Goal: Task Accomplishment & Management: Manage account settings

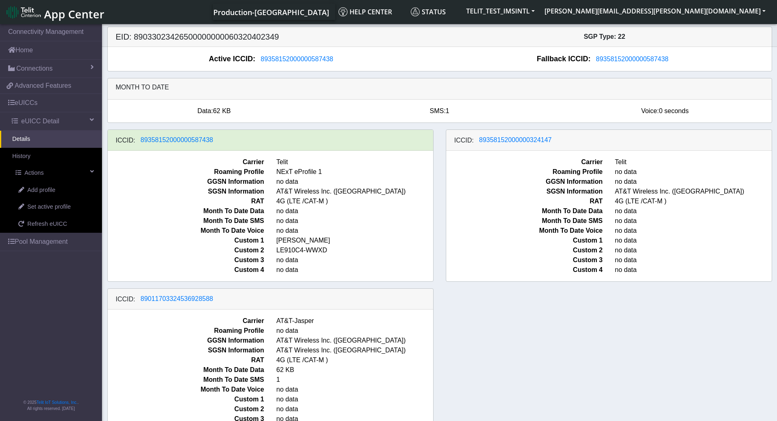
click at [587, 366] on div "ICCID: 89358152000000587438 Carrier Telit Roaming Profile NExT eProfile 1 GGSN …" at bounding box center [439, 287] width 677 height 317
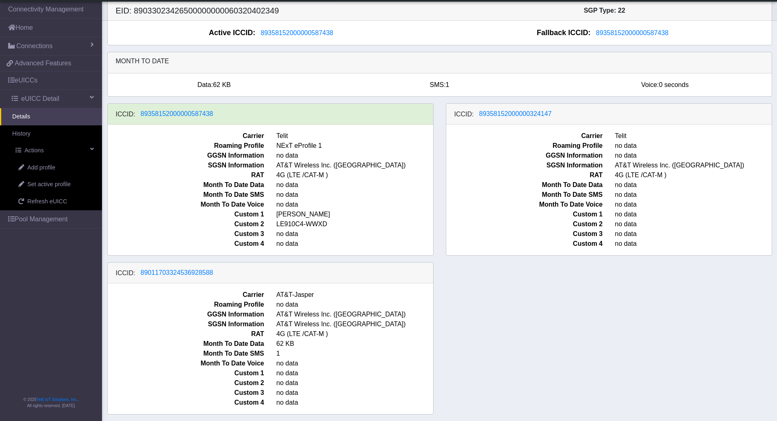
click at [604, 332] on div "ICCID: 89358152000000587438 Carrier Telit Roaming Profile NExT eProfile 1 GGSN …" at bounding box center [439, 261] width 677 height 317
click at [58, 186] on span "Set active profile" at bounding box center [48, 184] width 43 height 9
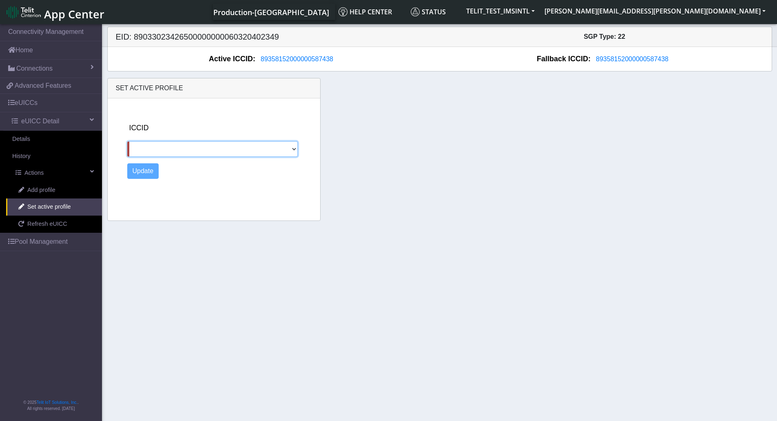
click at [205, 151] on select "89358152000000324147 89011703324536928588" at bounding box center [212, 149] width 171 height 16
select select "89358152000000324147"
click at [127, 141] on select "89358152000000324147 89011703324536928588" at bounding box center [212, 149] width 171 height 16
click at [149, 168] on button "Update" at bounding box center [143, 171] width 32 height 16
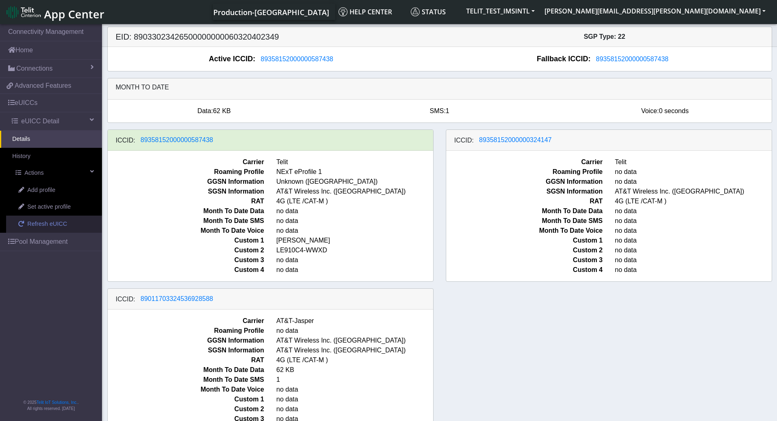
click at [42, 224] on span "Refresh eUICC" at bounding box center [47, 224] width 40 height 9
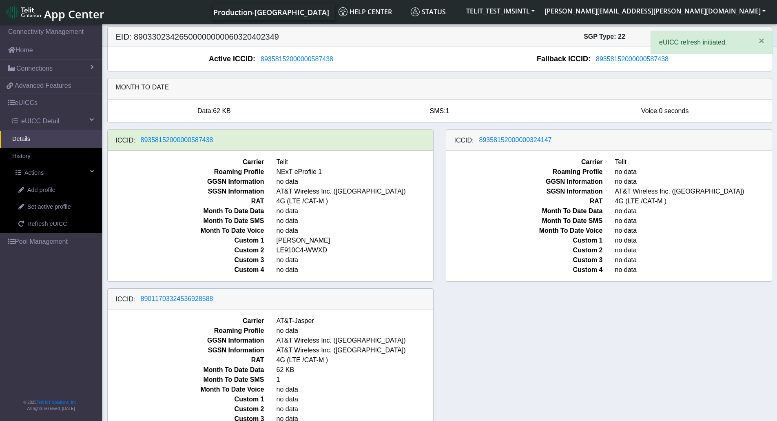
click at [542, 325] on div "ICCID: 89358152000000587438 Carrier Telit Roaming Profile NExT eProfile 1 GGSN …" at bounding box center [439, 287] width 677 height 317
click at [532, 324] on div "ICCID: [TECHNICAL_ID] Carrier Telit Roaming Profile NExT eProfile 1 GGSN Inform…" at bounding box center [439, 287] width 677 height 317
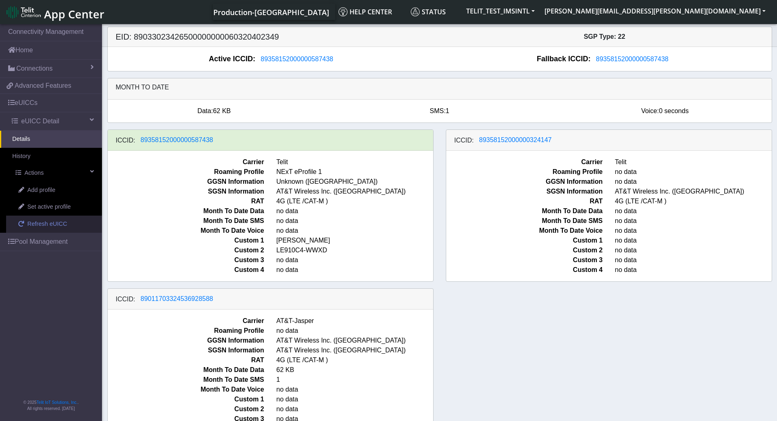
click at [52, 228] on span "Refresh eUICC" at bounding box center [47, 224] width 40 height 9
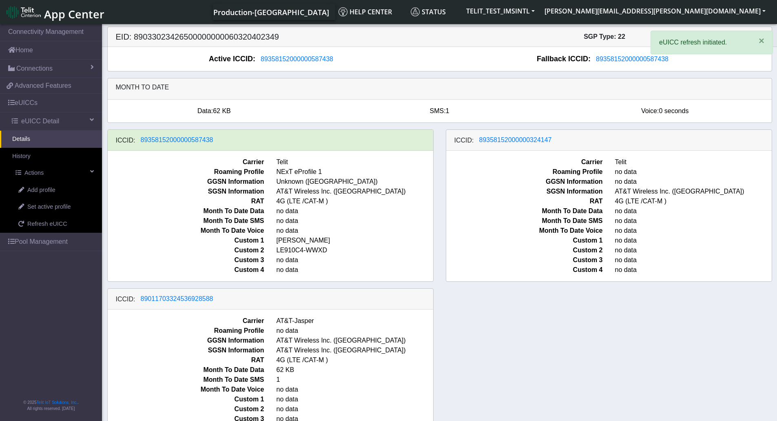
click at [643, 356] on div "ICCID: 89358152000000587438 Carrier Telit Roaming Profile NExT eProfile 1 GGSN …" at bounding box center [439, 287] width 677 height 317
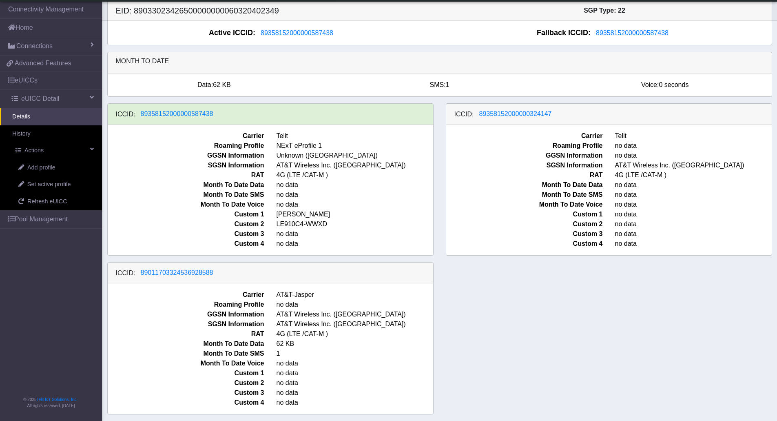
click at [562, 319] on div "ICCID: [TECHNICAL_ID] Carrier Telit Roaming Profile NExT eProfile 1 GGSN Inform…" at bounding box center [439, 261] width 677 height 317
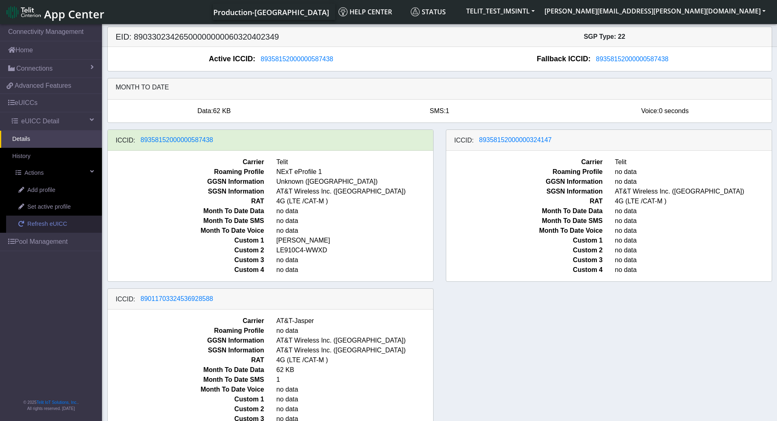
click at [35, 225] on span "Refresh eUICC" at bounding box center [47, 224] width 40 height 9
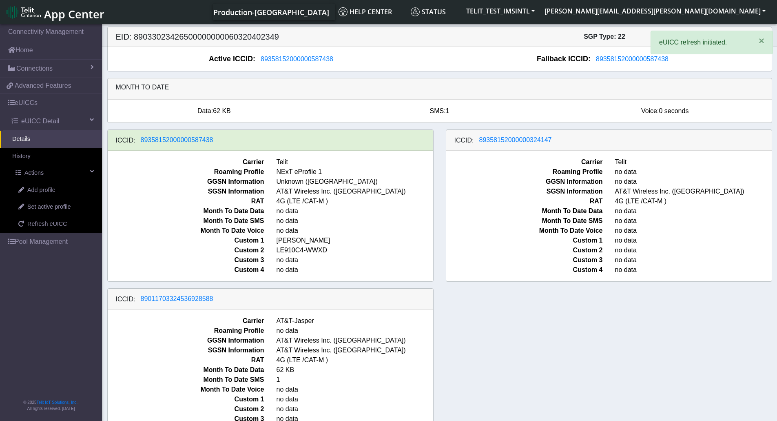
click at [709, 44] on p "eUICC refresh initiated." at bounding box center [702, 43] width 87 height 10
click at [696, 317] on div "ICCID: [TECHNICAL_ID] Carrier Telit Roaming Profile NExT eProfile 1 GGSN Inform…" at bounding box center [439, 287] width 677 height 317
click at [565, 338] on div "ICCID: [TECHNICAL_ID] Carrier Telit Roaming Profile NExT eProfile 1 GGSN Inform…" at bounding box center [439, 287] width 677 height 317
click at [587, 330] on div "ICCID: [TECHNICAL_ID] Carrier Telit Roaming Profile NExT eProfile 1 GGSN Inform…" at bounding box center [439, 287] width 677 height 317
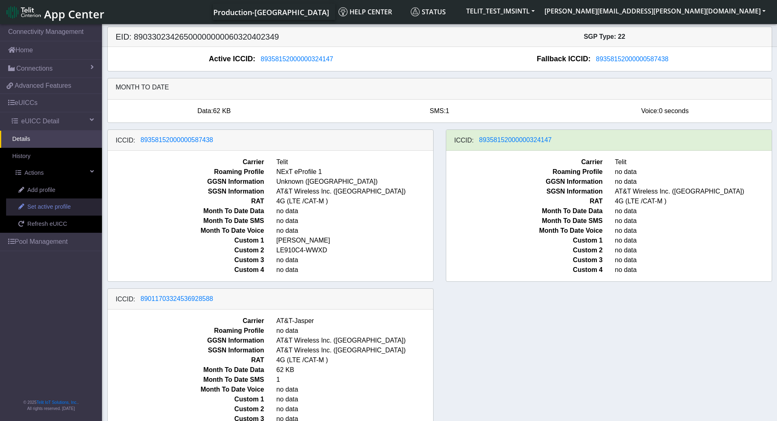
click at [40, 208] on span "Set active profile" at bounding box center [48, 206] width 43 height 9
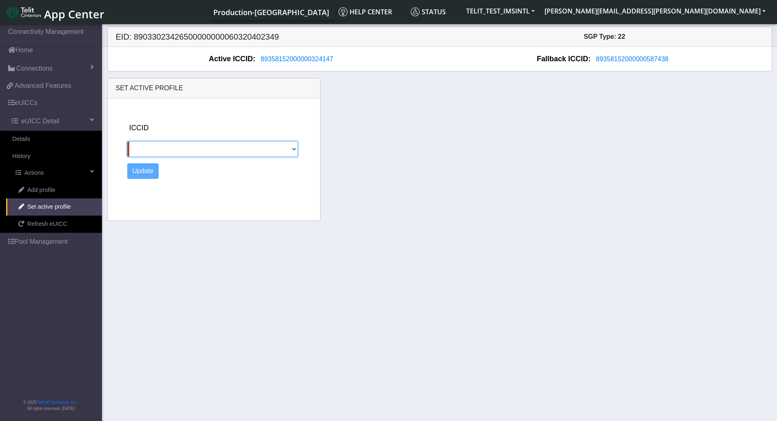
click at [171, 149] on select "89358152000000587438 89011703324536928588" at bounding box center [212, 149] width 171 height 16
select select "89011703324536928588"
click at [127, 141] on select "89358152000000587438 89011703324536928588" at bounding box center [212, 149] width 171 height 16
click at [141, 173] on button "Update" at bounding box center [143, 171] width 32 height 16
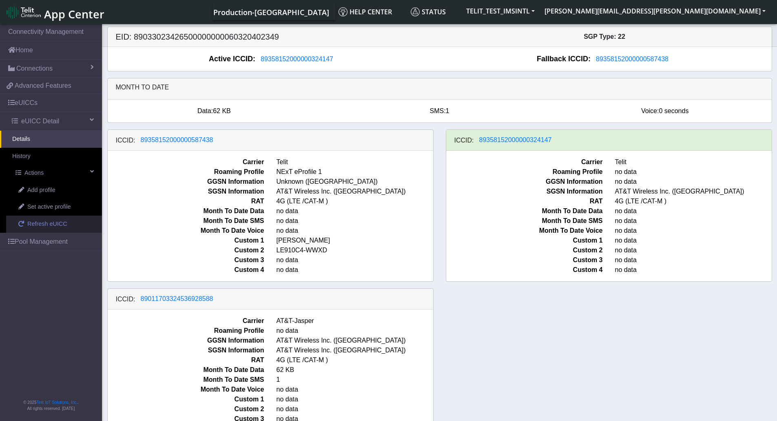
click at [58, 223] on span "Refresh eUICC" at bounding box center [47, 224] width 40 height 9
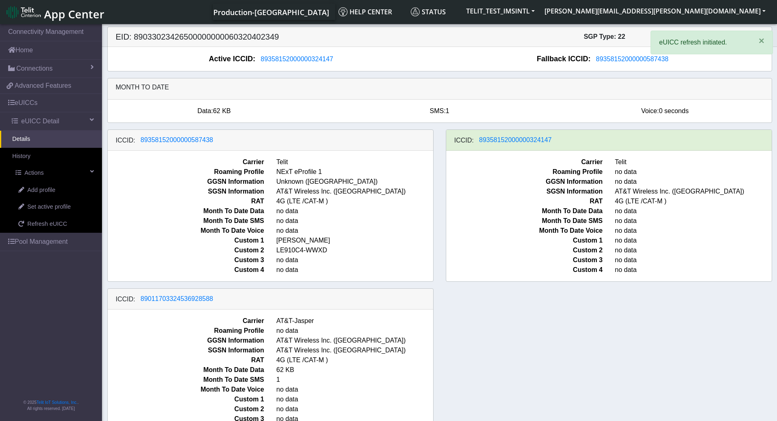
click at [571, 321] on div "ICCID: [TECHNICAL_ID] Carrier Telit Roaming Profile NExT eProfile 1 GGSN Inform…" at bounding box center [439, 287] width 677 height 317
click at [538, 313] on div "ICCID: [TECHNICAL_ID] Carrier Telit Roaming Profile NExT eProfile 1 GGSN Inform…" at bounding box center [439, 287] width 677 height 317
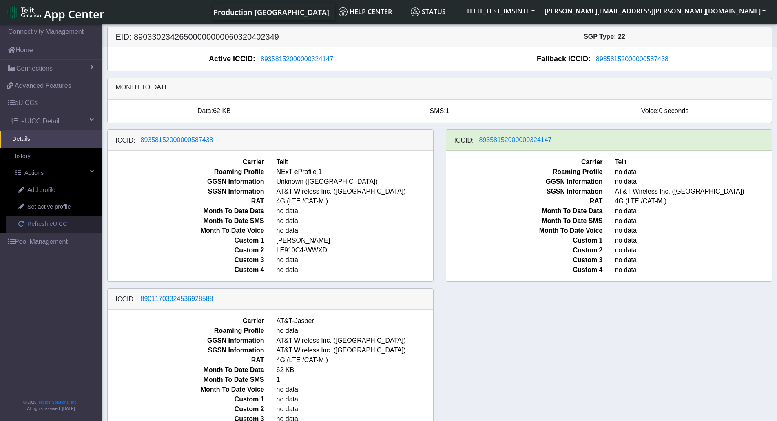
click at [42, 224] on span "Refresh eUICC" at bounding box center [47, 224] width 40 height 9
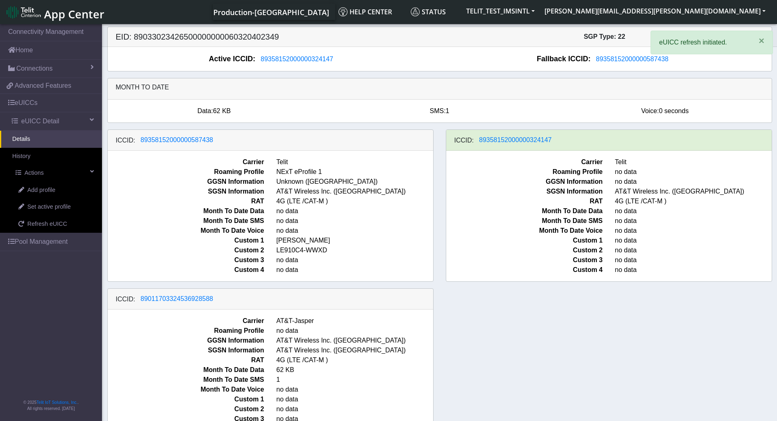
click at [622, 381] on div "ICCID: [TECHNICAL_ID] Carrier Telit Roaming Profile NExT eProfile 1 GGSN Inform…" at bounding box center [439, 287] width 677 height 317
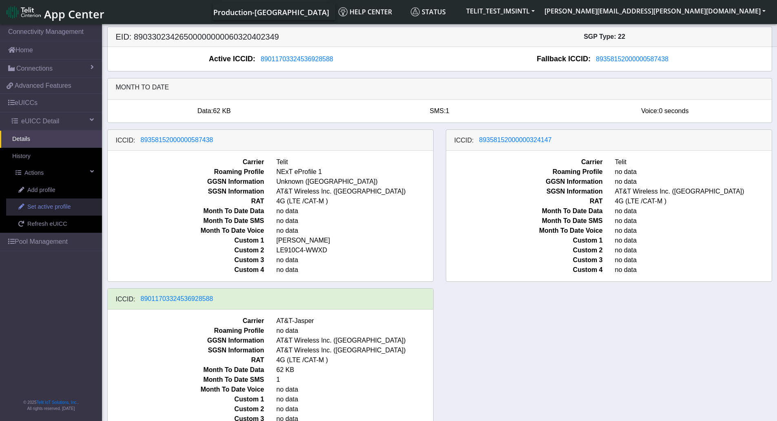
click at [50, 211] on span "Set active profile" at bounding box center [48, 206] width 43 height 9
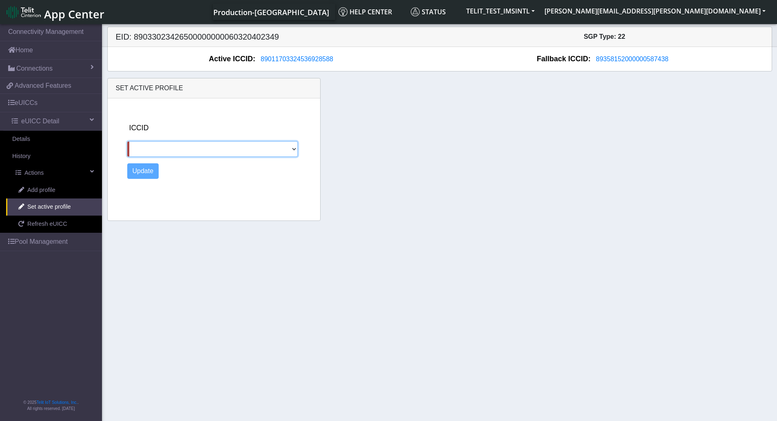
click at [183, 149] on select "89358152000000587438 89358152000000324147" at bounding box center [212, 149] width 171 height 16
select select "89358152000000587438"
click at [127, 141] on select "89358152000000587438 89358152000000324147" at bounding box center [212, 149] width 171 height 16
click at [138, 169] on button "Update" at bounding box center [143, 171] width 32 height 16
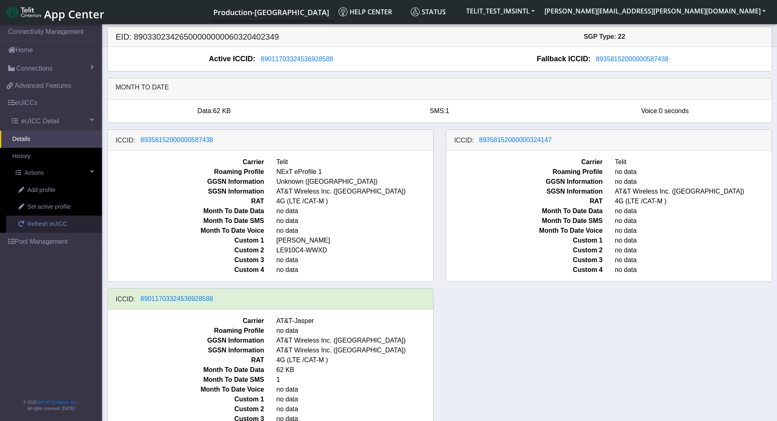
click at [50, 227] on span "Refresh eUICC" at bounding box center [47, 224] width 40 height 9
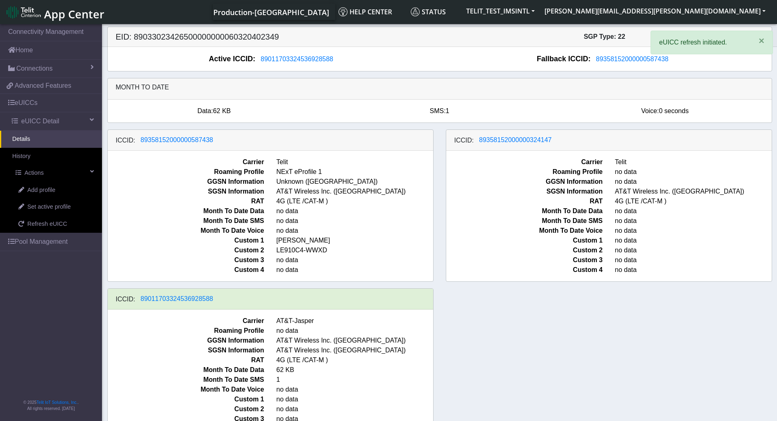
click at [597, 322] on div "ICCID: 89358152000000587438 Carrier Telit Roaming Profile NExT eProfile 1 GGSN …" at bounding box center [439, 287] width 677 height 317
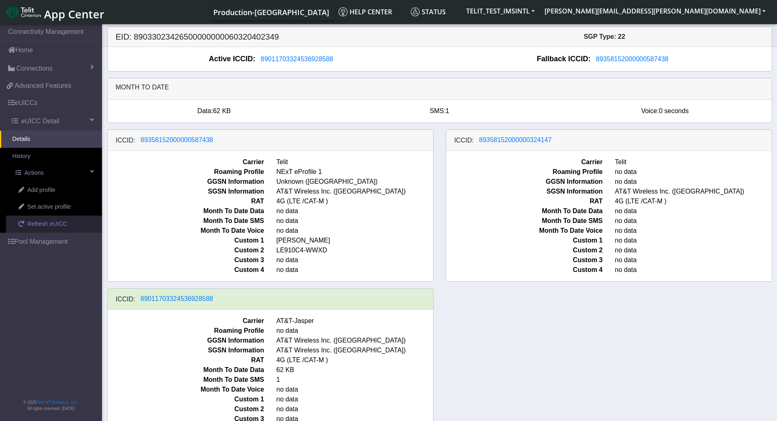
click at [42, 223] on span "Refresh eUICC" at bounding box center [47, 224] width 40 height 9
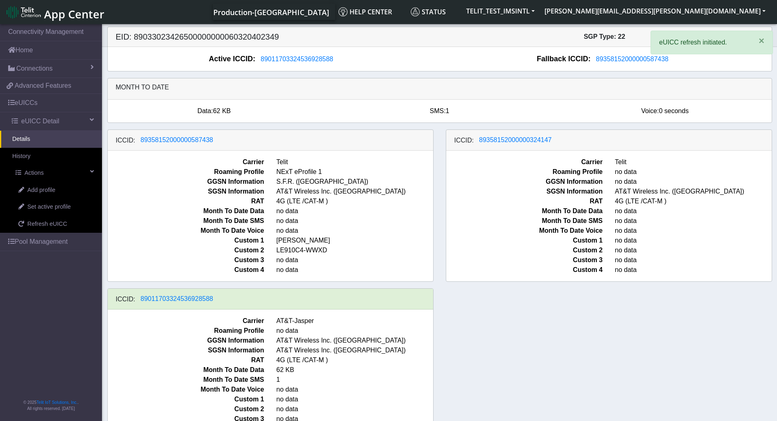
click at [547, 332] on div "ICCID: [TECHNICAL_ID] Carrier Telit Roaming Profile NExT eProfile 1 GGSN Inform…" at bounding box center [439, 287] width 677 height 317
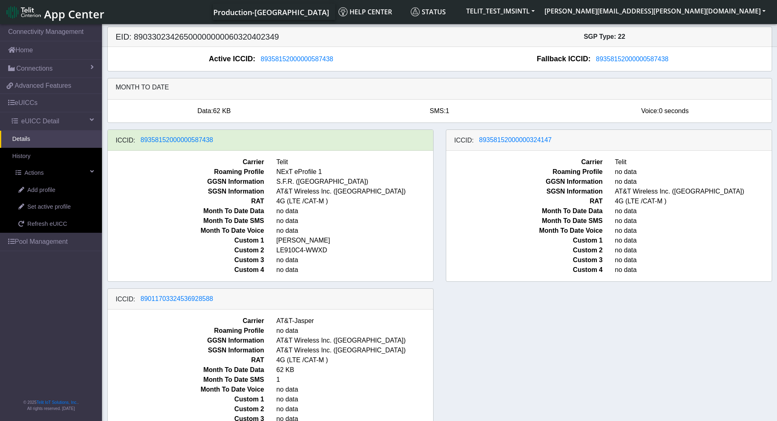
click at [572, 326] on div "ICCID: [TECHNICAL_ID] Carrier Telit Roaming Profile NExT eProfile 1 GGSN Inform…" at bounding box center [439, 287] width 677 height 317
